Goal: Information Seeking & Learning: Learn about a topic

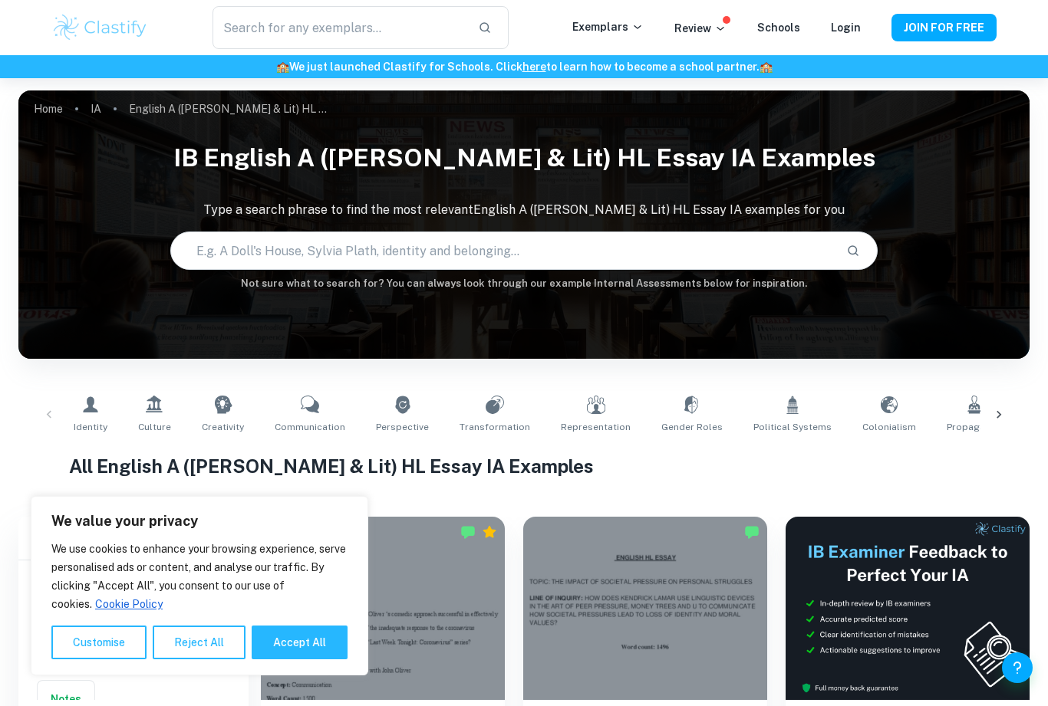
click at [321, 640] on button "Accept All" at bounding box center [300, 643] width 96 height 34
checkbox input "true"
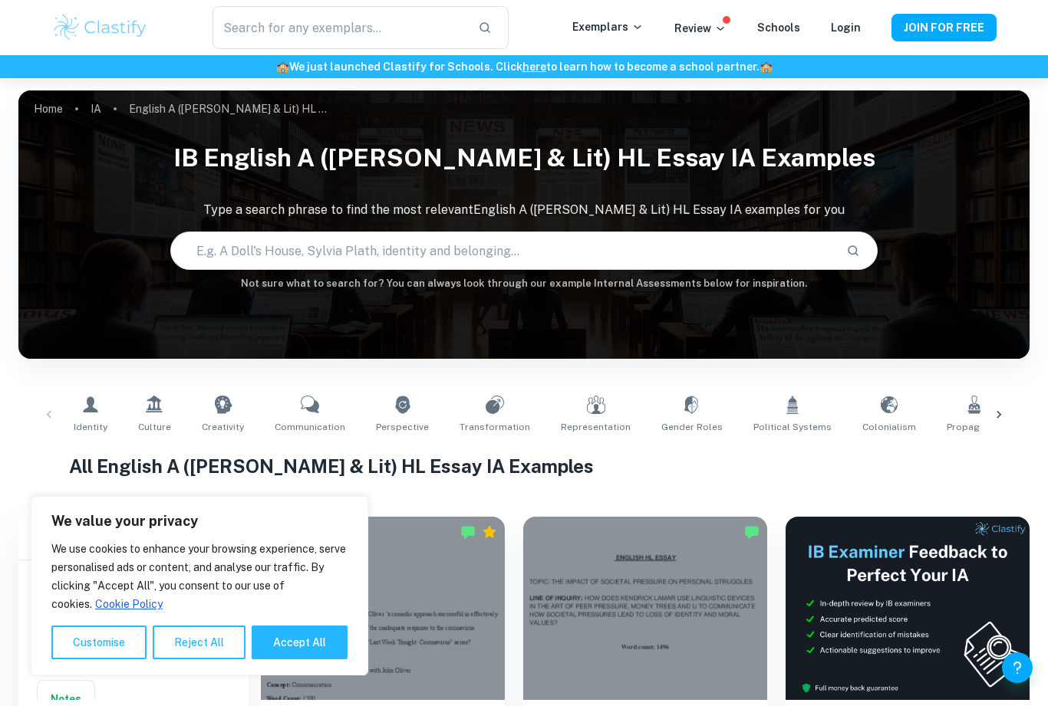
checkbox input "true"
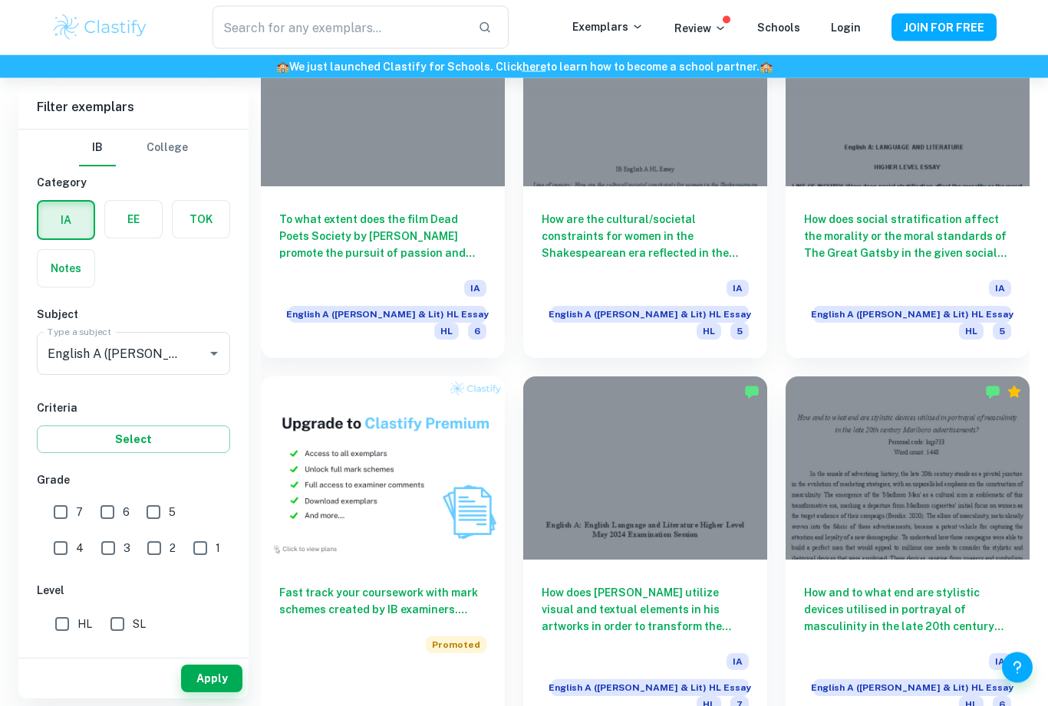
scroll to position [887, 0]
click at [669, 584] on h6 "How does [PERSON_NAME] utilize visual and textual elements in his artworks in o…" at bounding box center [644, 609] width 207 height 51
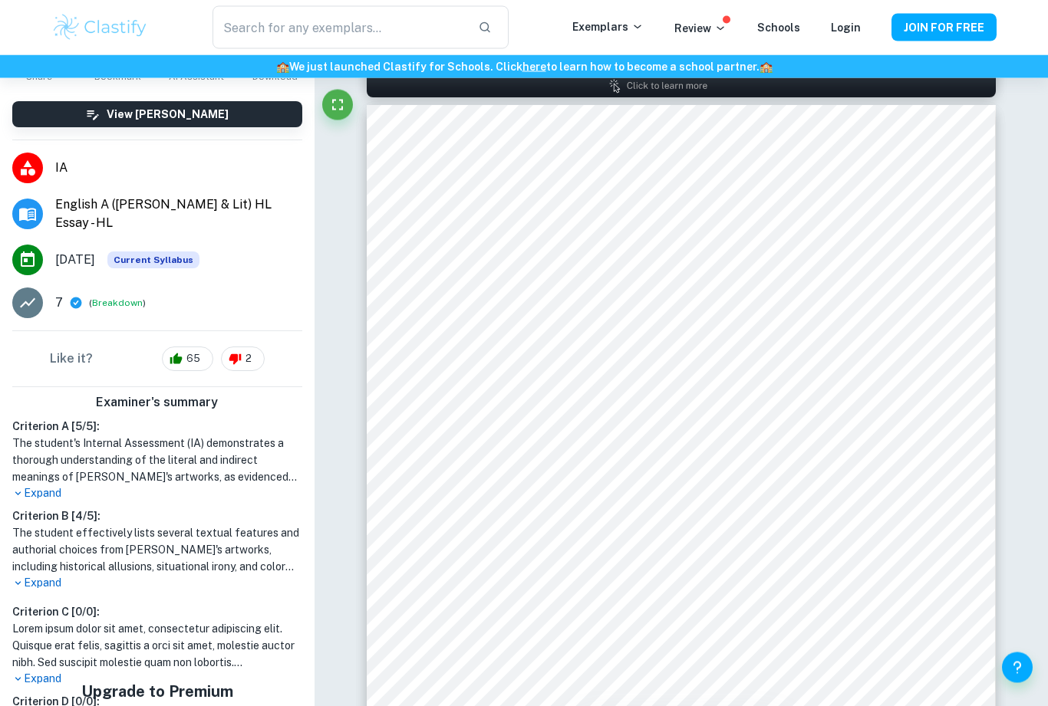
scroll to position [911, 0]
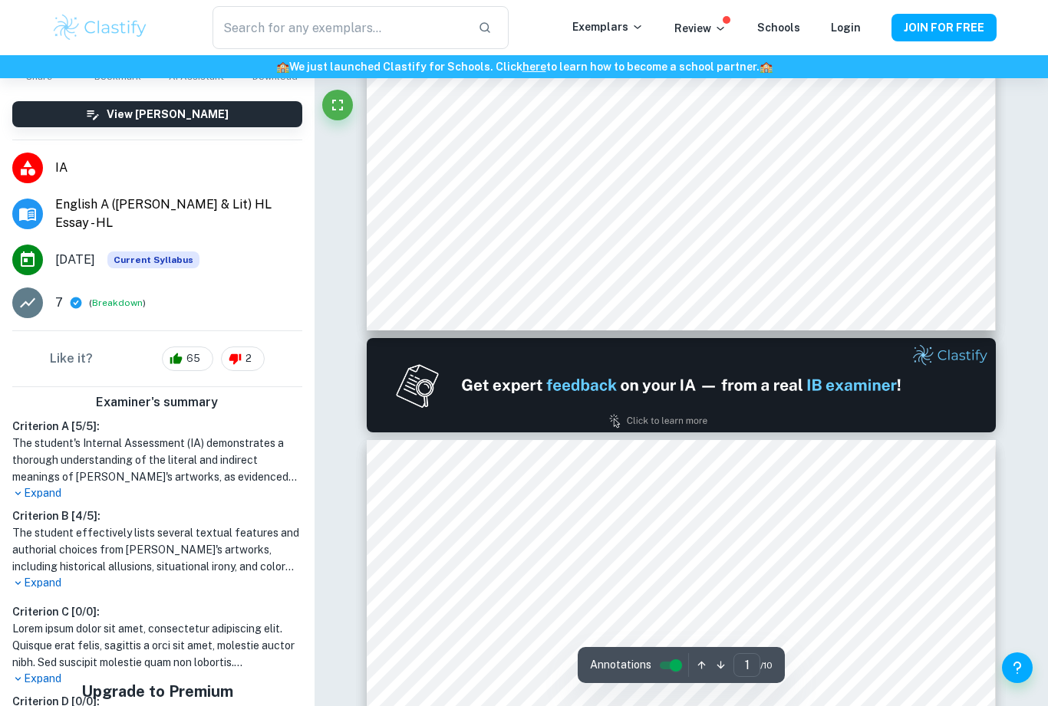
type input "2"
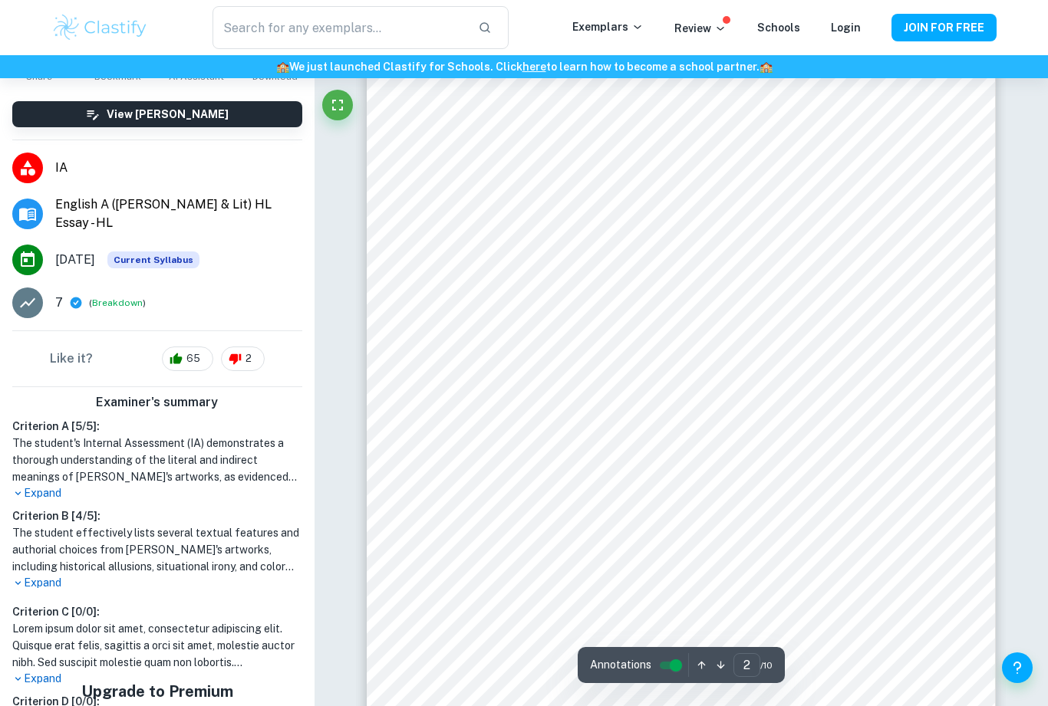
scroll to position [976, 0]
